Goal: Task Accomplishment & Management: Manage account settings

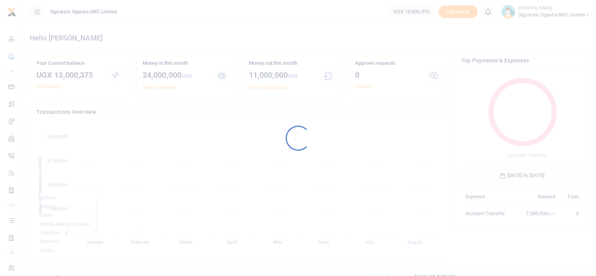
click at [281, 114] on div at bounding box center [298, 138] width 596 height 276
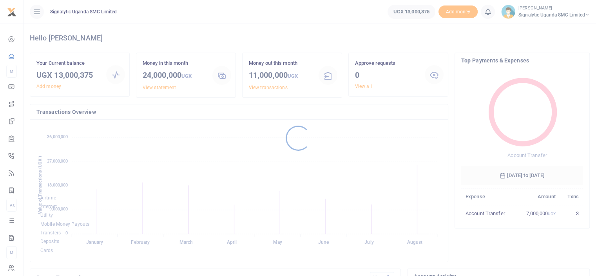
click at [281, 114] on div at bounding box center [298, 138] width 596 height 276
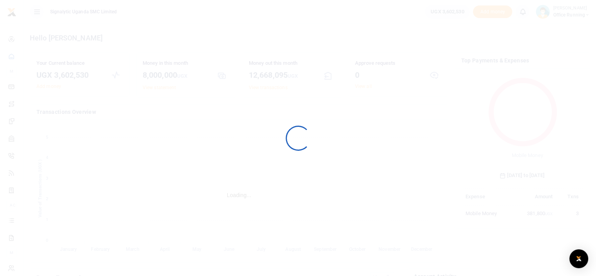
scroll to position [6, 6]
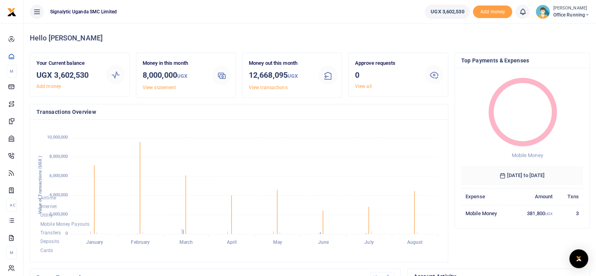
click at [127, 155] on foreignobject "Airtime Internet Utility Mobile Money Payouts Transfers Deposits Cards" at bounding box center [238, 190] width 405 height 129
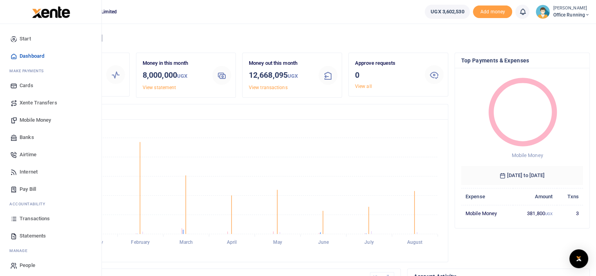
click at [36, 221] on span "Transactions" at bounding box center [35, 218] width 30 height 8
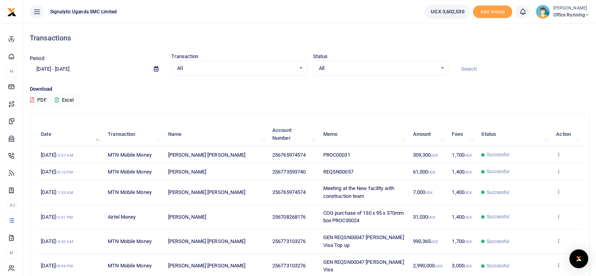
click at [336, 153] on span "PROC00031" at bounding box center [336, 155] width 27 height 6
click at [224, 152] on span "[PERSON_NAME] [PERSON_NAME]" at bounding box center [207, 155] width 78 height 6
click at [113, 152] on span "MTN Mobile Money" at bounding box center [130, 155] width 44 height 6
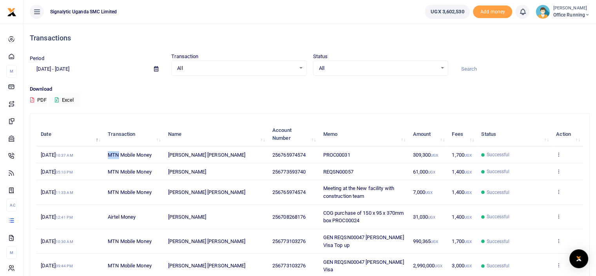
click at [113, 152] on span "MTN Mobile Money" at bounding box center [130, 155] width 44 height 6
click at [495, 153] on span "Successful" at bounding box center [498, 154] width 23 height 7
click at [562, 154] on td "View details Send again" at bounding box center [567, 154] width 31 height 17
click at [557, 153] on icon at bounding box center [558, 153] width 5 height 5
click at [533, 165] on link "View details" at bounding box center [530, 167] width 62 height 11
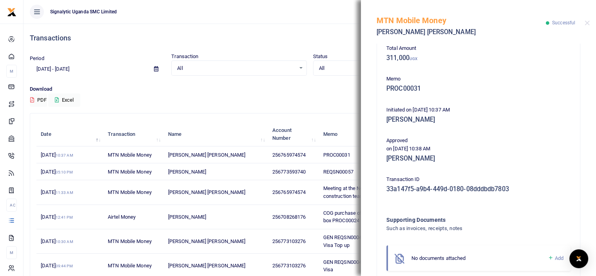
scroll to position [113, 0]
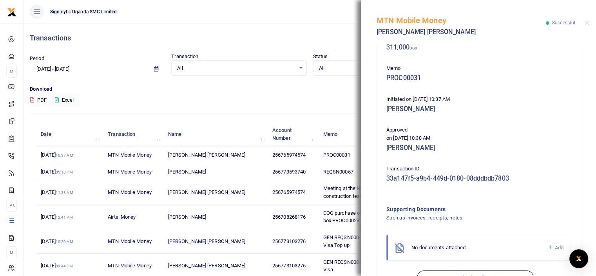
click at [589, 189] on div "Phone number 256765974574 Amount 309,300 UGX Fee 1,700 UGX Total Amount 311,000…" at bounding box center [478, 160] width 235 height 232
click at [387, 76] on h5 "PROC00031" at bounding box center [479, 78] width 184 height 8
click at [187, 169] on span "[PERSON_NAME]" at bounding box center [187, 172] width 38 height 6
click at [348, 39] on h4 "Transactions" at bounding box center [310, 38] width 560 height 9
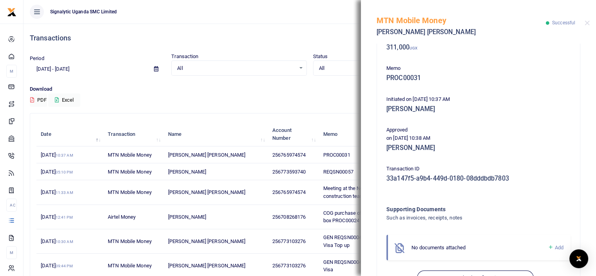
click at [126, 104] on div "Download PDF Excel" at bounding box center [310, 96] width 560 height 22
click at [586, 25] on button "Close" at bounding box center [587, 22] width 5 height 5
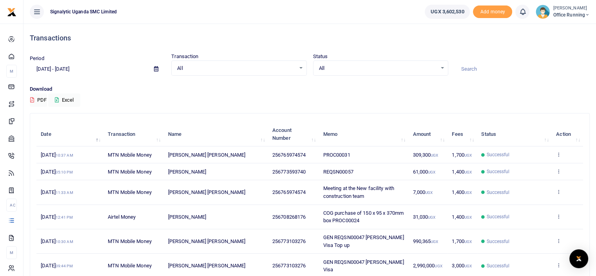
click at [298, 169] on span "256773593740" at bounding box center [288, 172] width 33 height 6
click at [488, 171] on span "Successful" at bounding box center [498, 171] width 23 height 7
click at [557, 172] on icon at bounding box center [558, 170] width 5 height 5
click at [528, 181] on link "View details" at bounding box center [530, 183] width 62 height 11
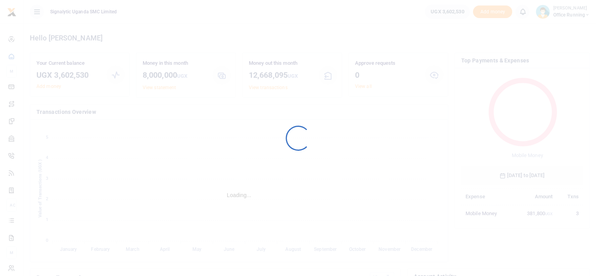
scroll to position [104, 116]
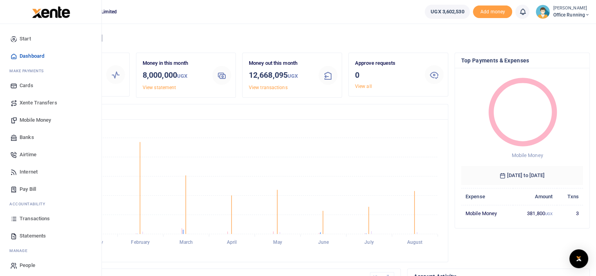
click at [46, 218] on span "Transactions" at bounding box center [35, 218] width 30 height 8
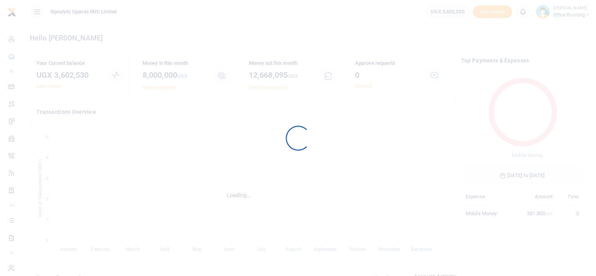
scroll to position [104, 116]
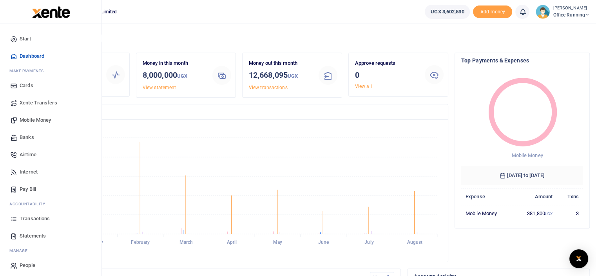
click at [38, 217] on span "Transactions" at bounding box center [35, 218] width 30 height 8
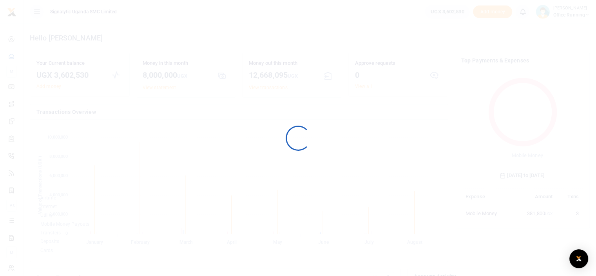
scroll to position [104, 116]
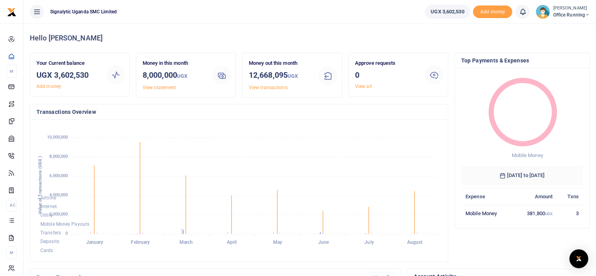
click at [567, 15] on span "Office Running" at bounding box center [571, 14] width 37 height 7
click at [558, 30] on link "Switch accounts" at bounding box center [571, 28] width 62 height 11
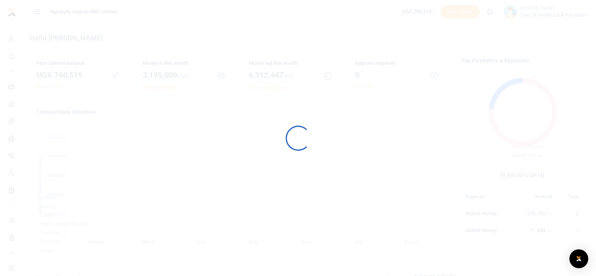
scroll to position [104, 116]
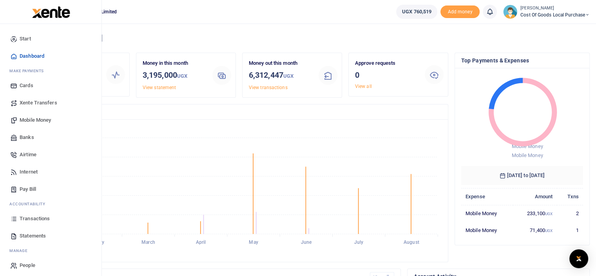
click at [37, 218] on span "Transactions" at bounding box center [35, 218] width 30 height 8
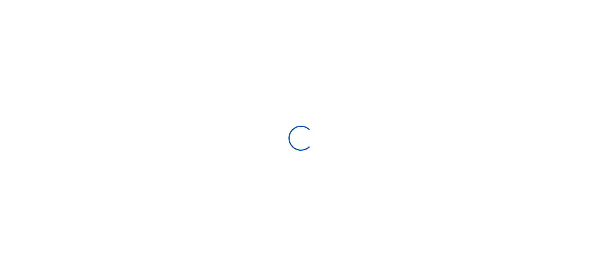
select select
type input "[DATE] - [DATE]"
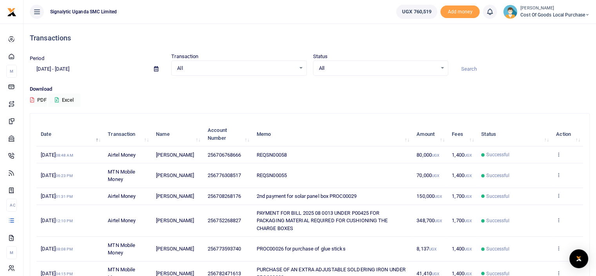
click at [586, 14] on icon at bounding box center [587, 14] width 5 height 5
click at [583, 12] on span "Cost of Goods Local Purchase" at bounding box center [555, 14] width 69 height 7
click at [581, 15] on span "Cost of Goods Local Purchase" at bounding box center [555, 14] width 69 height 7
click at [561, 32] on link "Switch accounts" at bounding box center [561, 28] width 62 height 11
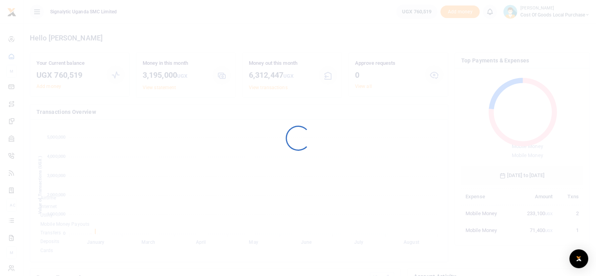
scroll to position [6, 6]
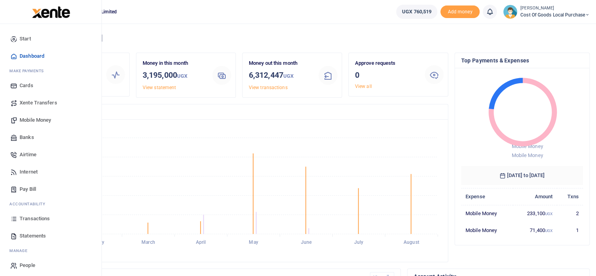
click at [42, 220] on span "Transactions" at bounding box center [35, 218] width 30 height 8
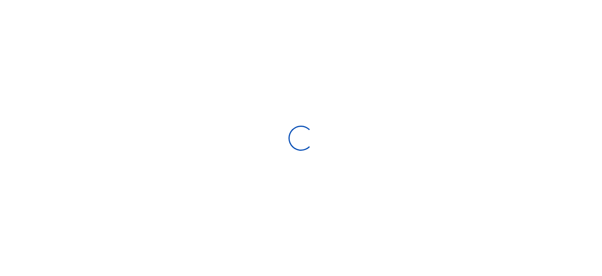
select select
type input "[DATE] - [DATE]"
